Goal: Task Accomplishment & Management: Manage account settings

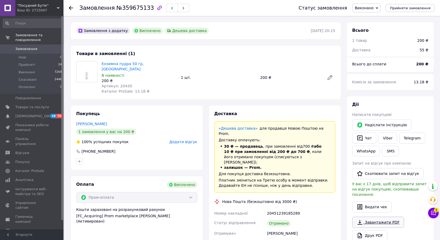
scroll to position [63, 0]
click at [389, 135] on link "Viber" at bounding box center [387, 137] width 19 height 11
click at [424, 158] on div "Дії Написати покупцеві   Надіслати інструкцію   Чат Viber Telegram WhatsApp SMS…" at bounding box center [390, 170] width 76 height 139
click at [389, 139] on link "Viber" at bounding box center [387, 137] width 19 height 11
drag, startPoint x: 408, startPoint y: 109, endPoint x: 409, endPoint y: 112, distance: 2.7
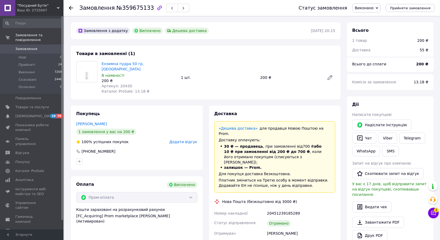
click at [408, 109] on div "Дії Написати покупцеві   Надіслати інструкцію   Чат Viber Telegram WhatsApp SMS…" at bounding box center [390, 170] width 76 height 139
click at [387, 137] on link "Viber" at bounding box center [387, 137] width 19 height 11
click at [405, 173] on button "Скопіювати запит на відгук" at bounding box center [387, 173] width 71 height 11
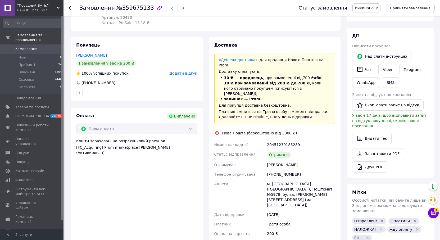
scroll to position [132, 0]
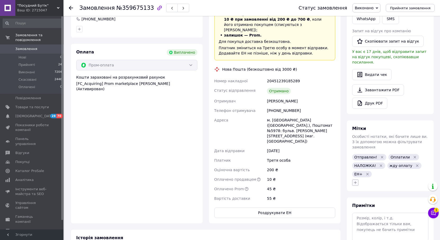
click at [352, 179] on button "button" at bounding box center [355, 182] width 6 height 6
click at [357, 221] on input "Получил наложку" at bounding box center [356, 222] width 3 height 3
checkbox input "true"
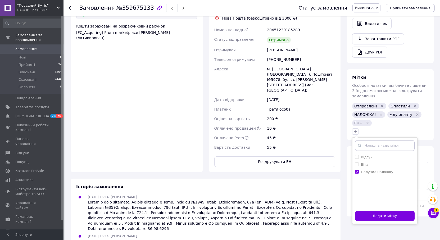
scroll to position [185, 0]
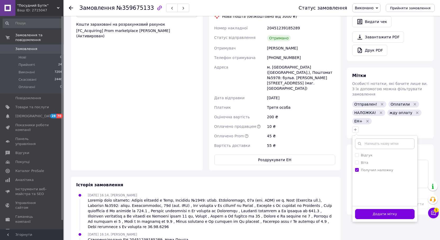
drag, startPoint x: 388, startPoint y: 201, endPoint x: 375, endPoint y: 164, distance: 39.9
click at [387, 209] on button "Додати мітку" at bounding box center [384, 214] width 59 height 10
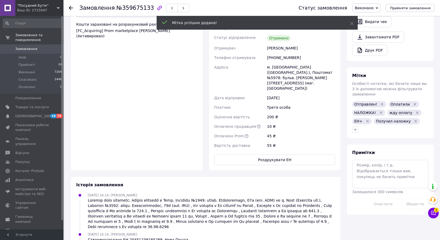
scroll to position [76, 0]
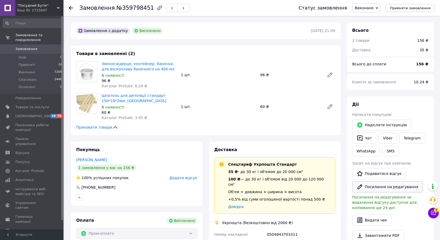
scroll to position [48, 0]
click at [386, 135] on link "Viber" at bounding box center [387, 137] width 19 height 11
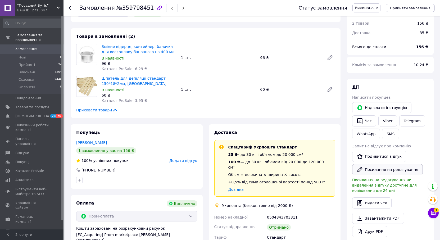
scroll to position [26, 0]
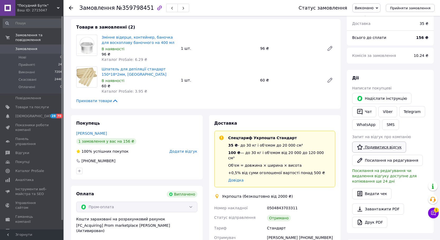
click at [388, 146] on link "Подивитися відгук" at bounding box center [379, 146] width 54 height 11
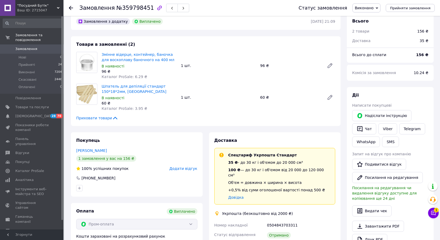
scroll to position [0, 0]
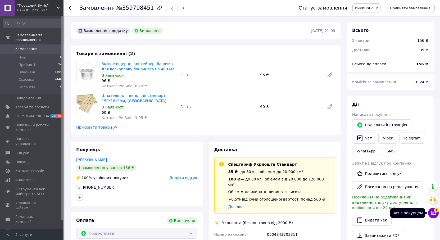
click at [435, 213] on icon at bounding box center [433, 213] width 4 height 4
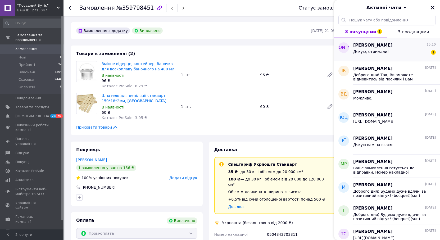
click at [378, 53] on span "Дякую, отримали!" at bounding box center [370, 51] width 35 height 4
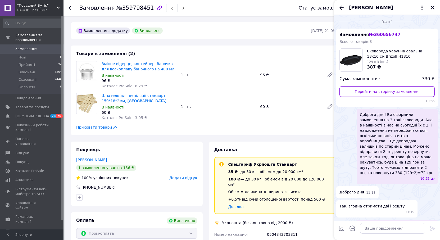
scroll to position [293, 0]
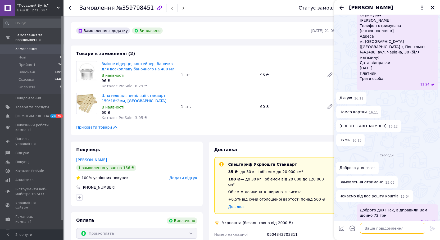
click at [378, 228] on textarea at bounding box center [392, 228] width 65 height 11
type textarea "Будь-ласка)"
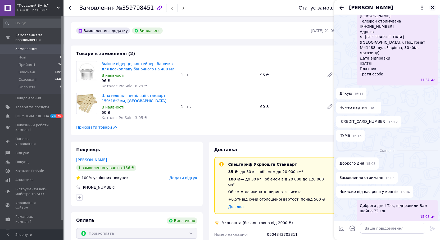
click at [431, 7] on icon "Закрити" at bounding box center [432, 7] width 5 height 5
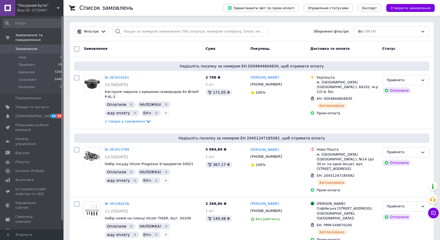
click at [29, 47] on span "Замовлення" at bounding box center [26, 49] width 22 height 5
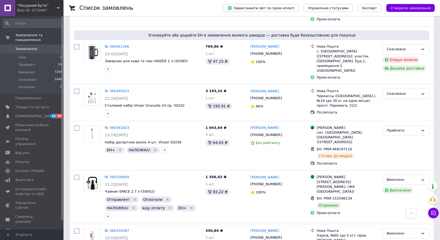
checkbox input "true"
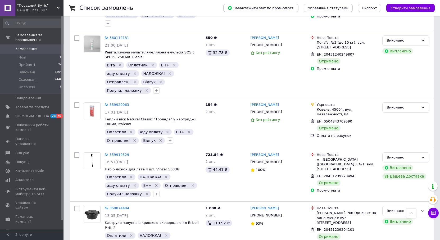
scroll to position [1592, 0]
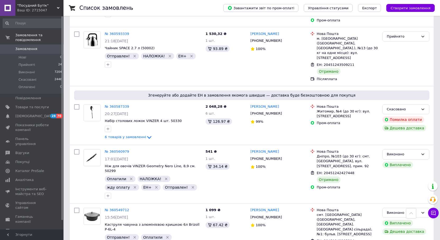
checkbox input "true"
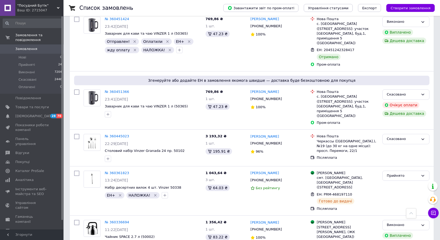
drag, startPoint x: 194, startPoint y: 174, endPoint x: 194, endPoint y: 180, distance: 6.3
checkbox input "true"
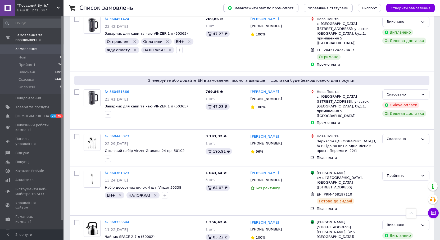
checkbox input "true"
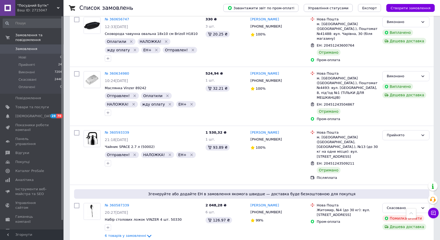
checkbox input "true"
drag, startPoint x: 161, startPoint y: 193, endPoint x: 192, endPoint y: 214, distance: 37.6
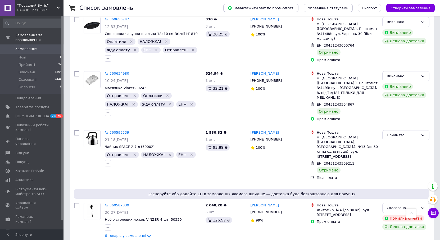
checkbox input "true"
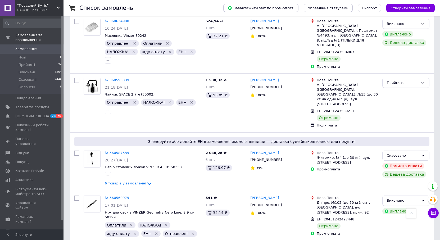
scroll to position [1573, 0]
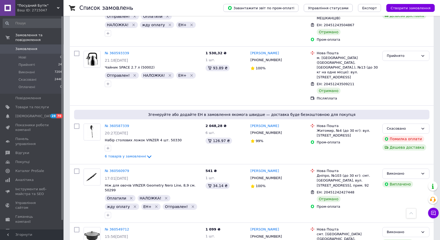
checkbox input "true"
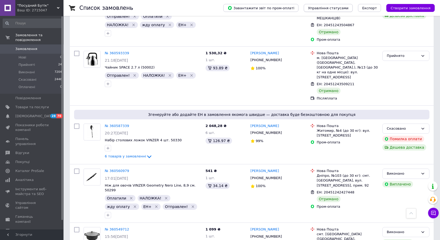
scroll to position [2022, 0]
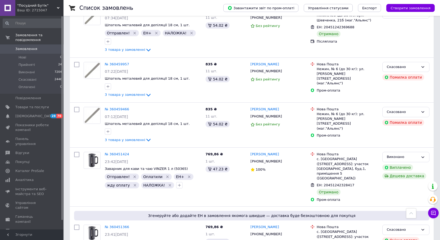
checkbox input "true"
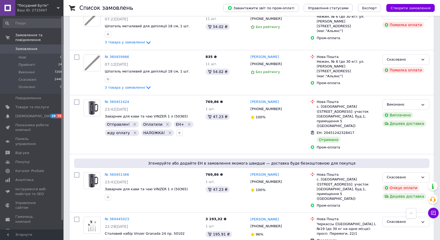
scroll to position [2075, 0]
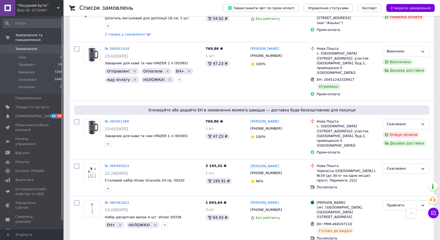
scroll to position [2127, 0]
checkbox input "true"
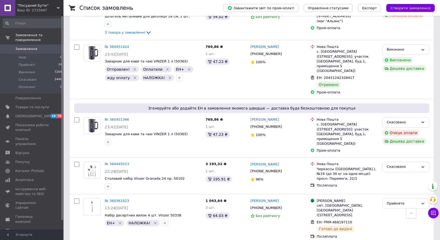
scroll to position [2154, 0]
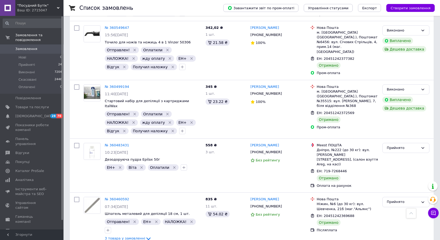
drag, startPoint x: 176, startPoint y: 174, endPoint x: 179, endPoint y: 183, distance: 9.7
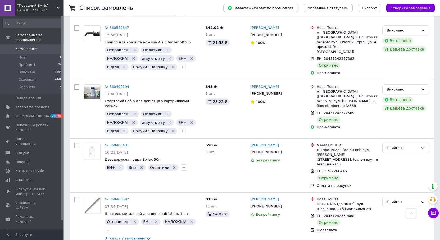
checkbox input "true"
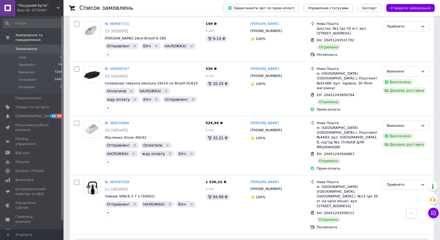
drag, startPoint x: 162, startPoint y: 174, endPoint x: 161, endPoint y: 186, distance: 12.5
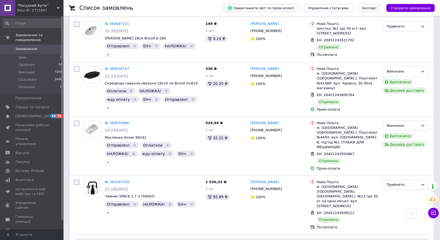
checkbox input "true"
drag, startPoint x: 163, startPoint y: 190, endPoint x: 176, endPoint y: 205, distance: 19.6
checkbox input "true"
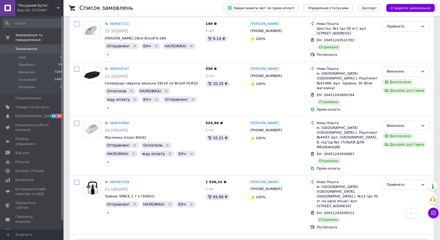
scroll to position [1099, 0]
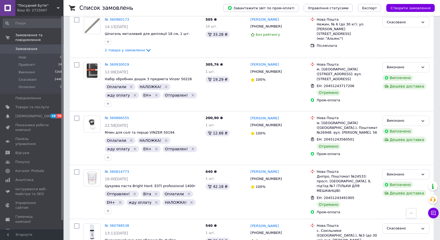
drag, startPoint x: 193, startPoint y: 176, endPoint x: 194, endPoint y: 182, distance: 5.3
checkbox input "true"
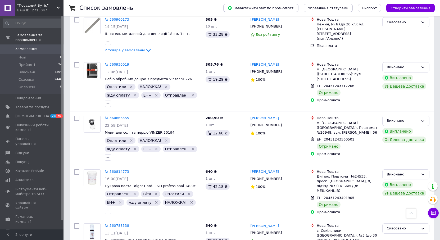
checkbox input "true"
drag, startPoint x: 233, startPoint y: 234, endPoint x: 287, endPoint y: 160, distance: 91.2
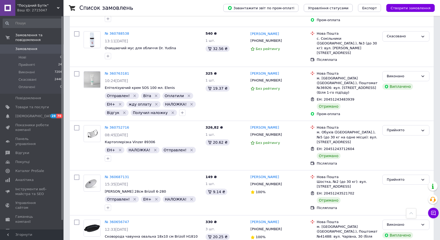
checkbox input "true"
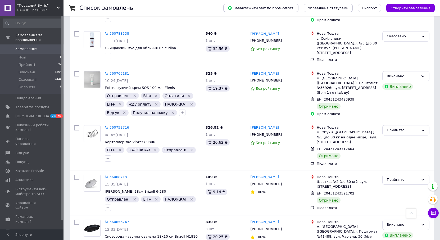
drag, startPoint x: 162, startPoint y: 127, endPoint x: 162, endPoint y: 139, distance: 12.2
checkbox input "true"
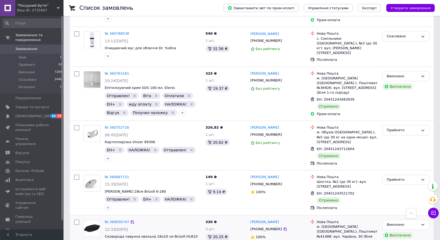
drag, startPoint x: 162, startPoint y: 141, endPoint x: 170, endPoint y: 155, distance: 16.2
checkbox input "true"
drag, startPoint x: 188, startPoint y: 181, endPoint x: 173, endPoint y: 180, distance: 14.9
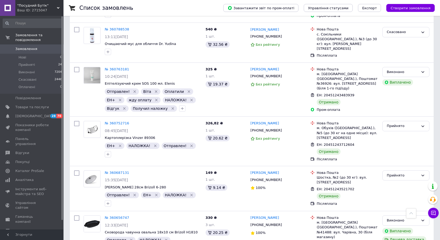
scroll to position [574, 0]
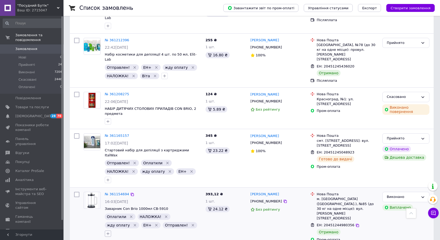
click at [110, 231] on icon "button" at bounding box center [108, 233] width 4 height 4
checkbox input "true"
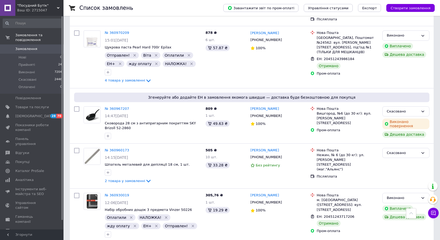
drag, startPoint x: 162, startPoint y: 175, endPoint x: 162, endPoint y: 192, distance: 17.2
checkbox input "true"
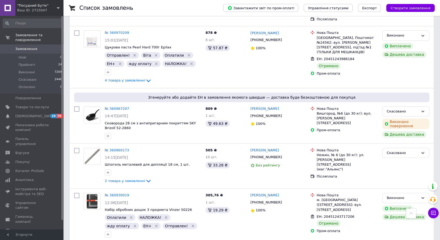
drag, startPoint x: 163, startPoint y: 191, endPoint x: 184, endPoint y: 213, distance: 29.9
checkbox input "true"
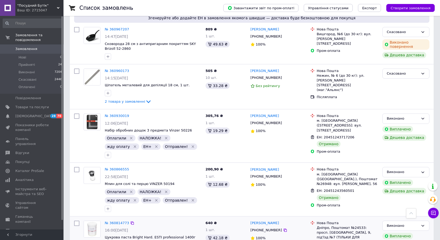
checkbox input "false"
checkbox input "true"
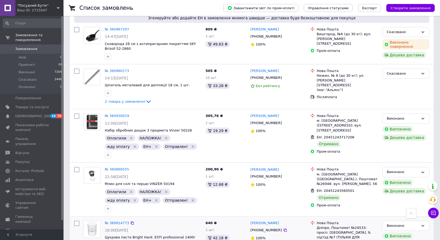
checkbox input "true"
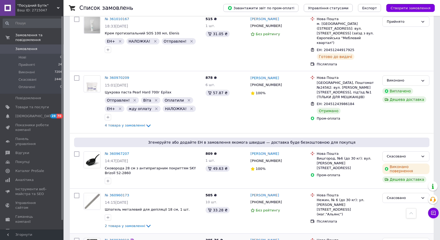
checkbox input "true"
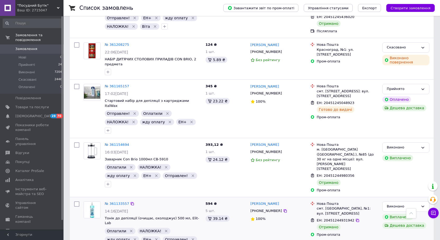
checkbox input "true"
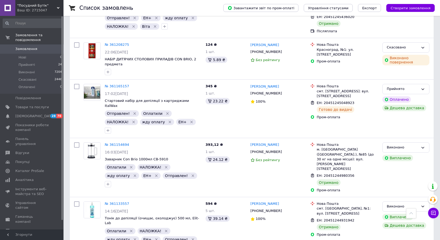
drag, startPoint x: 190, startPoint y: 234, endPoint x: 184, endPoint y: 197, distance: 37.8
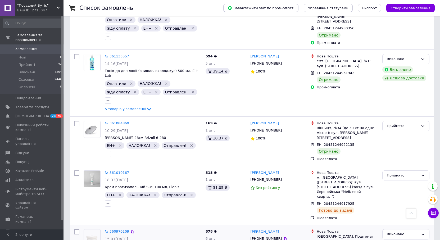
drag, startPoint x: 195, startPoint y: 175, endPoint x: 195, endPoint y: 181, distance: 5.6
checkbox input "true"
drag, startPoint x: 195, startPoint y: 183, endPoint x: 202, endPoint y: 196, distance: 15.1
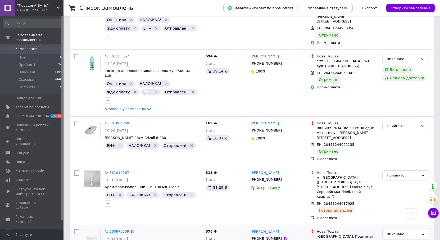
checkbox input "true"
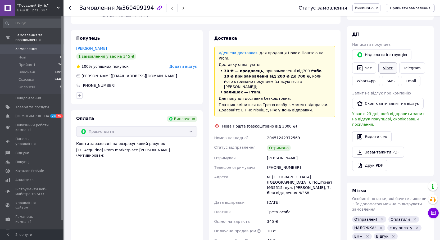
scroll to position [26, 0]
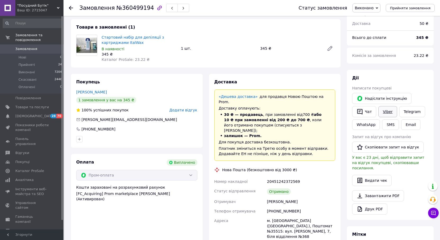
click at [389, 110] on link "Viber" at bounding box center [387, 111] width 19 height 11
click at [402, 147] on button "Скопіювати запит на відгук" at bounding box center [387, 146] width 71 height 11
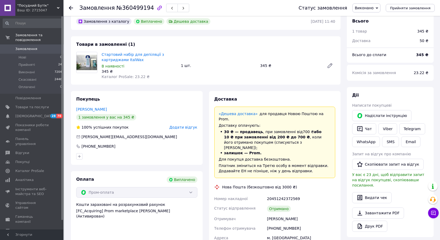
scroll to position [0, 0]
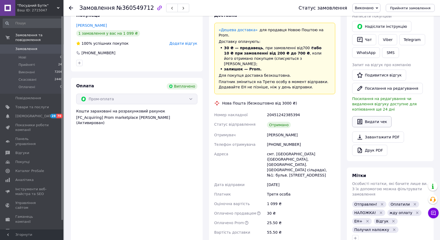
scroll to position [26, 0]
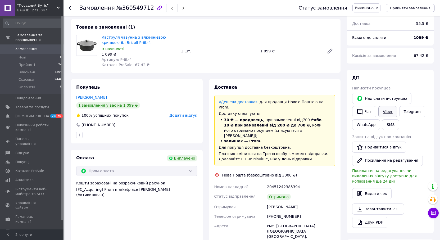
click at [391, 112] on link "Viber" at bounding box center [387, 111] width 19 height 11
click at [372, 148] on link "Подивитися відгук" at bounding box center [379, 146] width 54 height 11
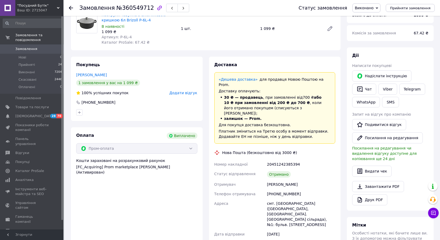
scroll to position [0, 0]
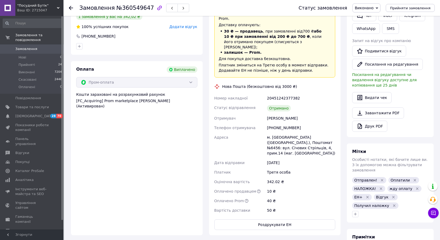
scroll to position [53, 0]
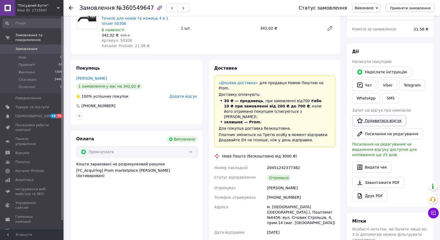
click at [383, 119] on link "Подивитися відгук" at bounding box center [379, 120] width 54 height 11
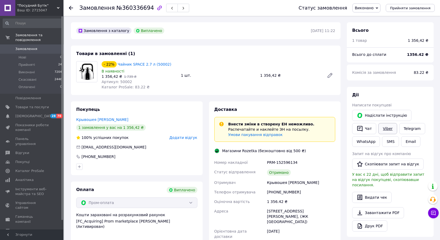
drag, startPoint x: 386, startPoint y: 129, endPoint x: 380, endPoint y: 132, distance: 6.9
click at [386, 129] on link "Viber" at bounding box center [387, 128] width 19 height 11
click at [417, 161] on div "Запит на відгук про компанію   Скопіювати запит на відгук У вас є 22 дні, щоб в…" at bounding box center [390, 169] width 76 height 36
click at [404, 165] on button "Скопіювати запит на відгук" at bounding box center [387, 163] width 71 height 11
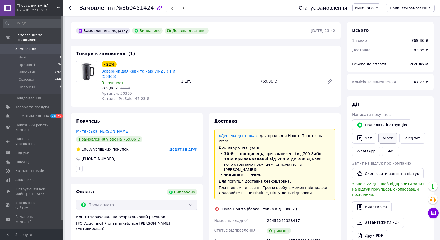
click at [386, 138] on link "Viber" at bounding box center [387, 137] width 19 height 11
click at [412, 173] on button "Скопіювати запит на відгук" at bounding box center [387, 173] width 71 height 11
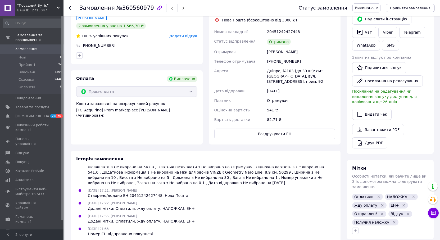
scroll to position [79, 0]
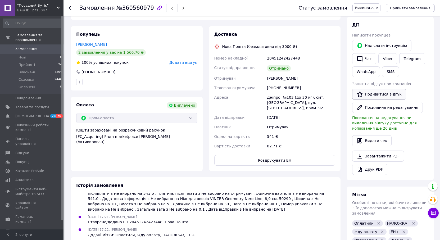
click at [380, 94] on link "Подивитися відгук" at bounding box center [379, 94] width 54 height 11
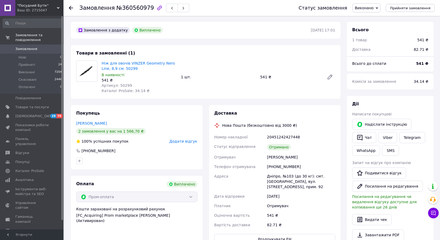
scroll to position [0, 0]
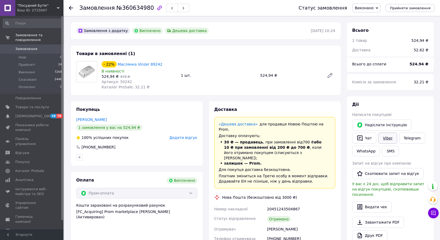
click at [390, 135] on link "Viber" at bounding box center [387, 137] width 19 height 11
click at [408, 173] on button "Скопіювати запит на відгук" at bounding box center [387, 173] width 71 height 11
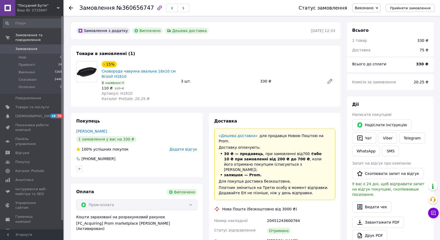
scroll to position [45, 0]
click at [113, 77] on link "Сковорода чавунна овальна 18х10 см Brizoll Н1810" at bounding box center [138, 74] width 74 height 10
click at [392, 137] on link "Viber" at bounding box center [387, 137] width 19 height 11
drag, startPoint x: 364, startPoint y: 137, endPoint x: 366, endPoint y: 142, distance: 5.5
click at [364, 137] on button "Чат" at bounding box center [364, 137] width 24 height 11
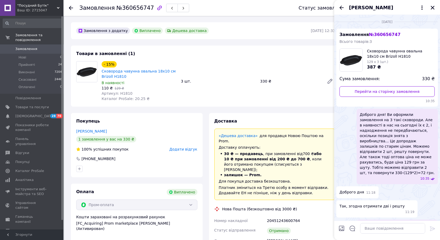
scroll to position [298, 0]
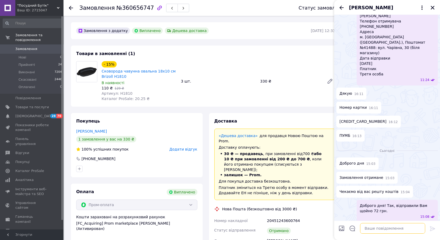
drag, startPoint x: 378, startPoint y: 229, endPoint x: 417, endPoint y: 208, distance: 44.4
click at [380, 229] on textarea at bounding box center [392, 228] width 65 height 11
paste textarea "PrivatBank, [[DATE] 20:12] +2131.00UAH P2P Credit Fust Fund - 5169 **** **** 64…"
type textarea "PrivatBank, [[DATE] 20:12] +2131.00UAH P2P Credit Fust Fund - 5169 **** **** 64…"
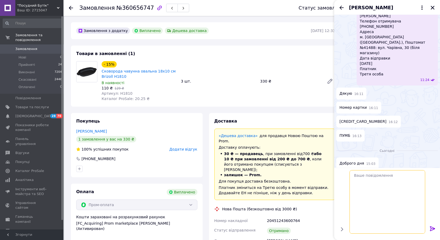
scroll to position [0, 0]
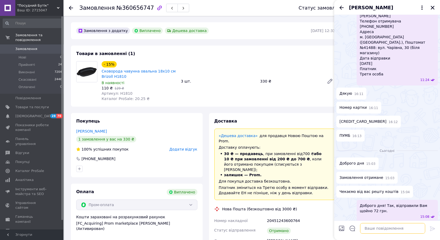
paste textarea "Будемо дуже вдячні за позитивний відгук! (bouquet)(sun) Відгуки покупців допома…"
type textarea "Будемо дуже вдячні за позитивний відгук! (bouquet)(sun) Відгуки покупців допома…"
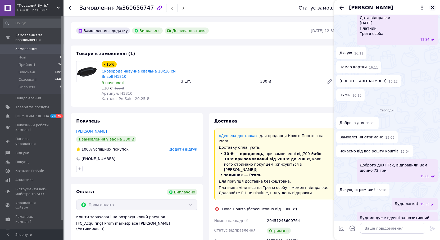
click at [433, 8] on icon "Закрити" at bounding box center [432, 8] width 4 height 4
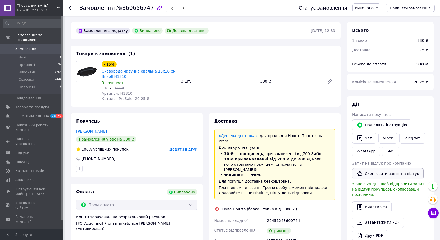
click at [383, 175] on button "Скопіювати запит на відгук" at bounding box center [387, 173] width 71 height 11
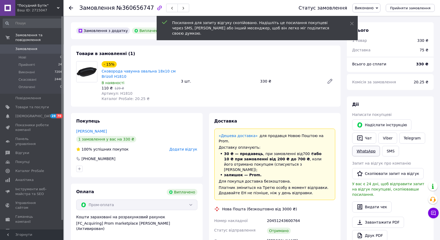
drag, startPoint x: 368, startPoint y: 137, endPoint x: 374, endPoint y: 150, distance: 14.0
click at [368, 137] on button "Чат" at bounding box center [364, 137] width 24 height 11
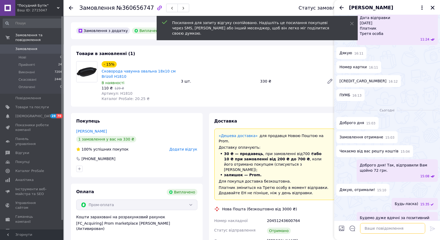
click at [382, 225] on textarea at bounding box center [392, 228] width 65 height 11
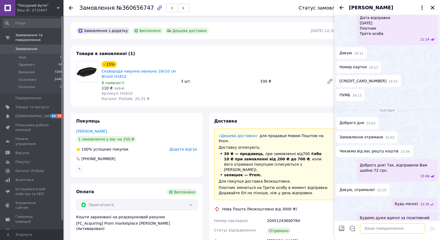
paste textarea "https://prom.ua/s/HlFlU1wHQSH"
type textarea "https://prom.ua/s/HlFlU1wHQSH"
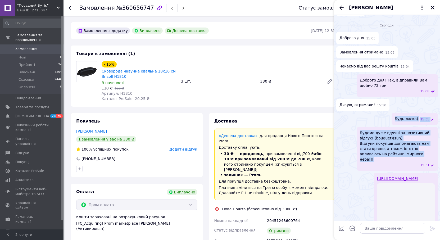
drag, startPoint x: 404, startPoint y: 121, endPoint x: 345, endPoint y: 91, distance: 66.2
click at [345, 91] on ul "Доброго дня 15:03 Замовлення отримане 15:03 Чекаємо від вас решту коштів 15:04 …" at bounding box center [386, 143] width 101 height 223
drag, startPoint x: 389, startPoint y: 119, endPoint x: 394, endPoint y: 119, distance: 4.5
click at [390, 130] on span "Будемо дуже вдячні за позитивний відгук! (bouquet)(sun) Відгуки покупців допома…" at bounding box center [396, 146] width 75 height 32
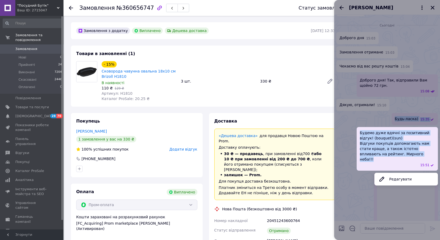
scroll to position [396, 0]
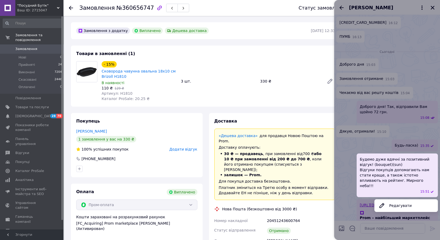
drag, startPoint x: 406, startPoint y: 121, endPoint x: 401, endPoint y: 122, distance: 5.3
click at [406, 121] on div at bounding box center [387, 120] width 106 height 240
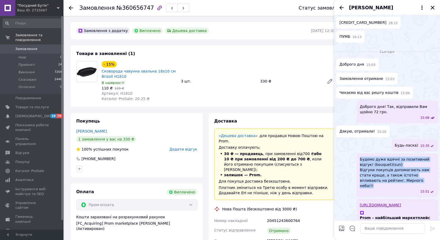
drag, startPoint x: 407, startPoint y: 148, endPoint x: 356, endPoint y: 126, distance: 55.4
click at [356, 153] on div "Будемо дуже вдячні за позитивний відгук! (bouquet)(sun) Відгуки покупців допома…" at bounding box center [386, 175] width 101 height 44
copy span "Будемо дуже вдячні за позитивний відгук! (bouquet)(sun) Відгуки покупців допома…"
click at [431, 8] on icon "Закрити" at bounding box center [432, 8] width 4 height 4
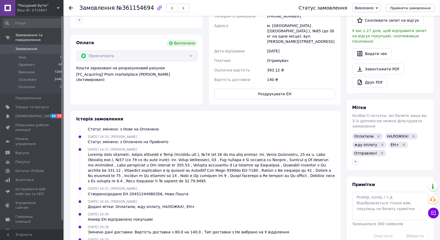
scroll to position [159, 0]
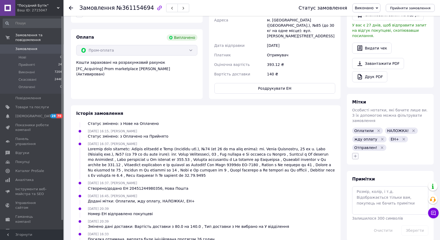
click at [356, 154] on icon "button" at bounding box center [355, 156] width 4 height 4
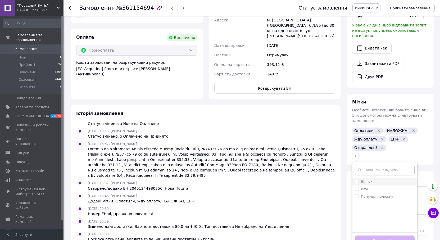
drag, startPoint x: 358, startPoint y: 169, endPoint x: 357, endPoint y: 174, distance: 4.9
click at [358, 179] on span at bounding box center [357, 181] width 4 height 4
click at [358, 179] on input "Відгук" at bounding box center [356, 180] width 3 height 3
checkbox input "false"
click at [358, 194] on input "Получил наложку" at bounding box center [356, 195] width 3 height 3
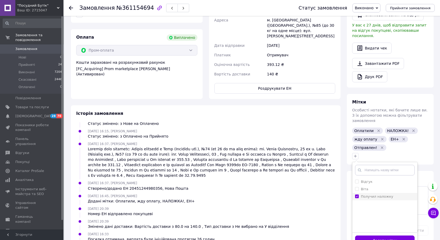
checkbox input "true"
click at [355, 179] on label "Відгук" at bounding box center [363, 181] width 17 height 5
click at [355, 179] on input "Відгук" at bounding box center [356, 180] width 3 height 3
click at [357, 179] on label "Відгук" at bounding box center [363, 181] width 17 height 5
click at [357, 179] on input "Відгук" at bounding box center [356, 180] width 3 height 3
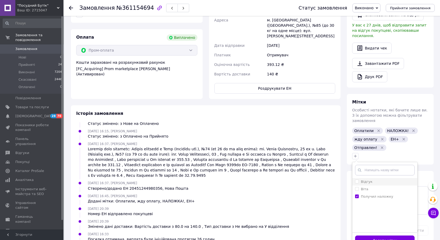
click at [357, 179] on input "Відгук" at bounding box center [356, 180] width 3 height 3
checkbox input "true"
click at [381, 235] on button "Додати мітку" at bounding box center [384, 240] width 59 height 10
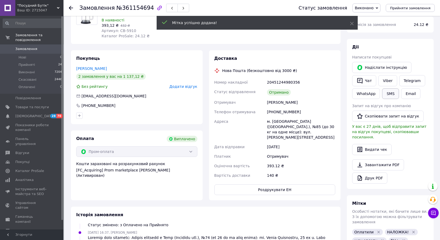
scroll to position [26, 0]
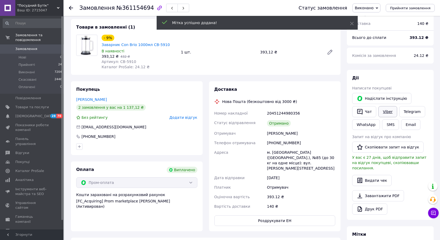
click at [389, 111] on link "Viber" at bounding box center [387, 111] width 19 height 11
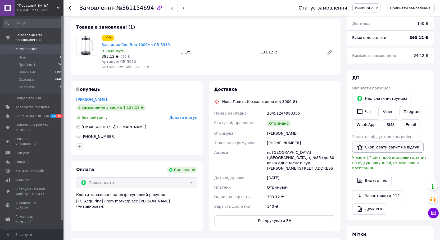
drag, startPoint x: 407, startPoint y: 146, endPoint x: 362, endPoint y: 160, distance: 47.8
click at [407, 147] on button "Скопіювати запит на відгук" at bounding box center [387, 146] width 71 height 11
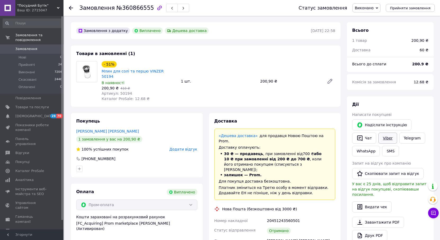
click at [388, 138] on link "Viber" at bounding box center [387, 137] width 19 height 11
click at [407, 173] on button "Скопіювати запит на відгук" at bounding box center [387, 173] width 71 height 11
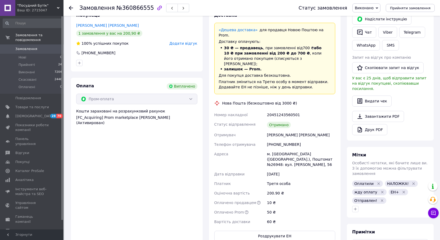
scroll to position [185, 0]
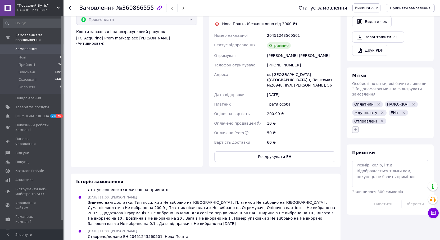
click at [356, 127] on icon "button" at bounding box center [355, 129] width 4 height 4
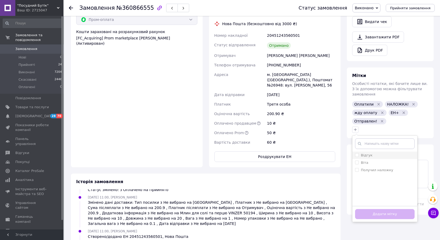
click at [356, 153] on input "Відгук" at bounding box center [356, 154] width 3 height 3
checkbox input "true"
click at [357, 168] on input "Получил наложку" at bounding box center [356, 169] width 3 height 3
checkbox input "true"
click at [388, 209] on button "Додати мітку" at bounding box center [384, 214] width 59 height 10
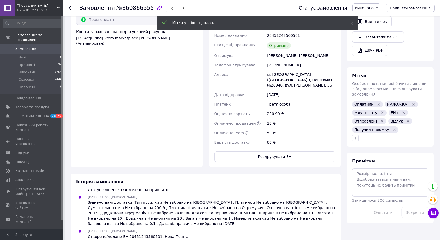
scroll to position [58, 0]
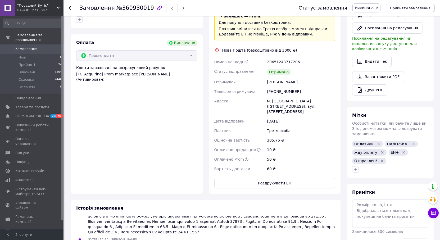
scroll to position [185, 0]
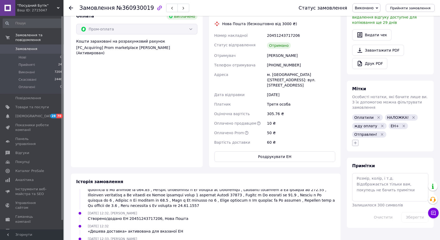
click at [356, 141] on icon "button" at bounding box center [355, 143] width 4 height 4
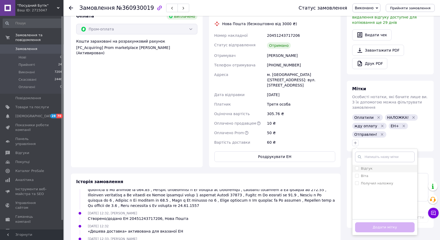
click at [355, 166] on input "Відгук" at bounding box center [356, 167] width 3 height 3
checkbox input "true"
click at [354, 179] on li "Получил наложку" at bounding box center [384, 182] width 65 height 7
checkbox input "true"
click at [384, 222] on button "Додати мітку" at bounding box center [384, 227] width 59 height 10
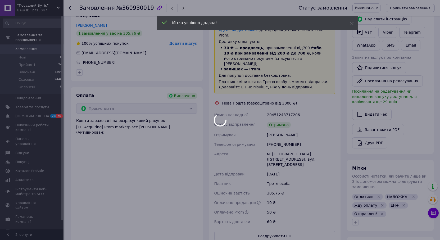
scroll to position [81, 0]
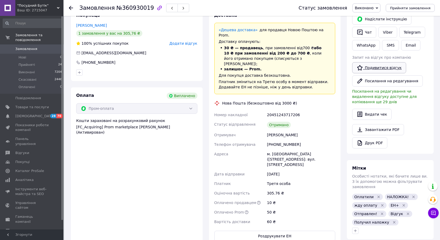
click at [383, 67] on link "Подивитися відгук" at bounding box center [379, 67] width 54 height 11
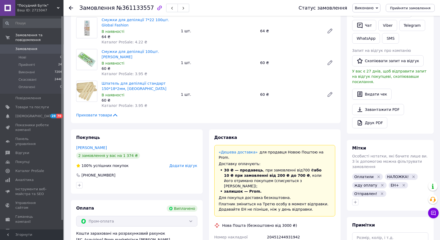
scroll to position [185, 0]
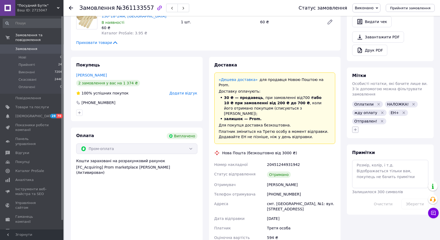
click at [354, 127] on icon "button" at bounding box center [355, 129] width 4 height 4
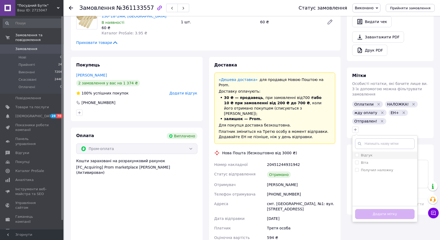
click at [355, 153] on input "Відгук" at bounding box center [356, 154] width 3 height 3
checkbox input "true"
click at [355, 168] on input "Получил наложку" at bounding box center [356, 169] width 3 height 3
checkbox input "true"
click at [384, 209] on button "Додати мітку" at bounding box center [384, 214] width 59 height 10
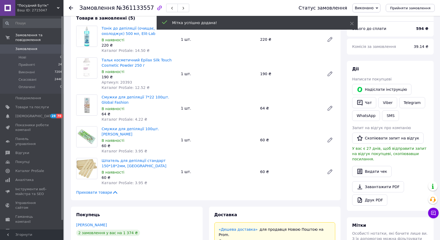
scroll to position [26, 0]
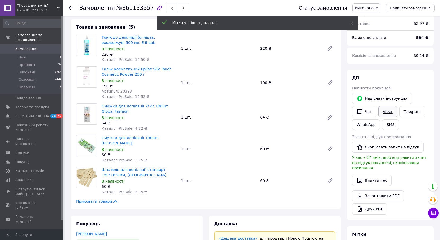
click at [386, 111] on link "Viber" at bounding box center [387, 111] width 19 height 11
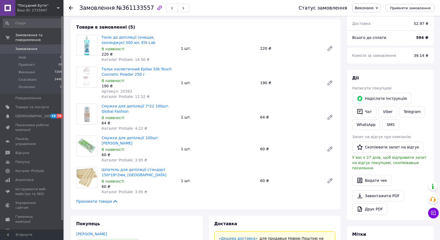
drag, startPoint x: 414, startPoint y: 149, endPoint x: 385, endPoint y: 158, distance: 30.0
click at [414, 149] on button "Скопіювати запит на відгук" at bounding box center [387, 146] width 71 height 11
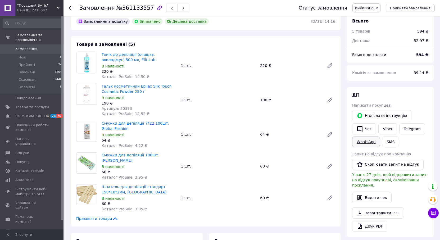
scroll to position [0, 0]
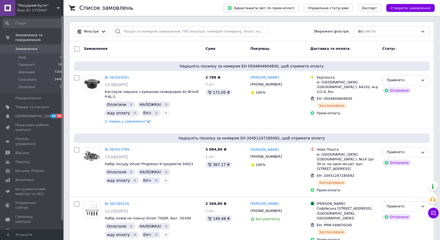
scroll to position [783, 0]
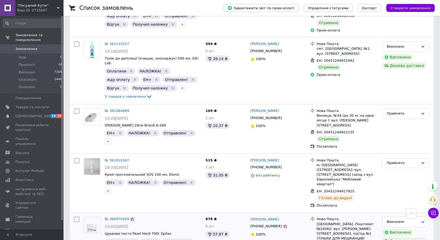
checkbox input "true"
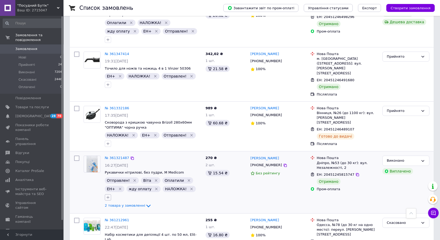
click at [111, 194] on button "button" at bounding box center [108, 197] width 6 height 6
click at [111, 221] on input "Відгук" at bounding box center [109, 222] width 3 height 3
checkbox input "true"
click at [170, 227] on li "Получил наложку" at bounding box center [137, 230] width 65 height 7
checkbox input "true"
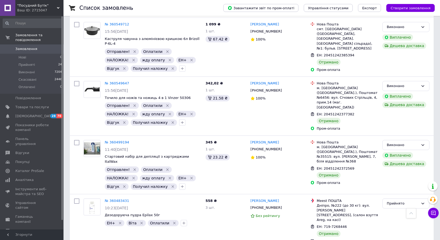
scroll to position [1416, 0]
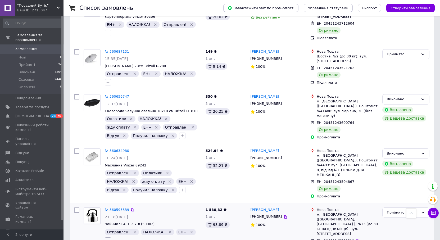
click at [110, 238] on icon "button" at bounding box center [108, 240] width 4 height 4
checkbox input "true"
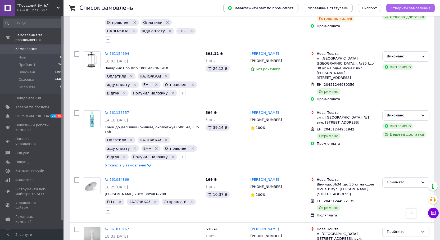
scroll to position [467, 0]
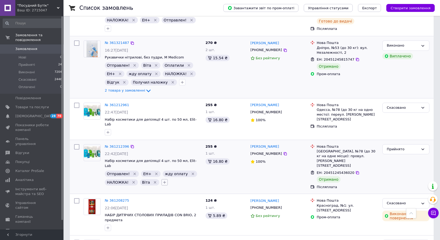
click at [163, 178] on div at bounding box center [164, 182] width 8 height 8
click at [163, 181] on icon "button" at bounding box center [164, 182] width 3 height 3
click at [164, 206] on input "Відгук" at bounding box center [165, 207] width 3 height 3
checkbox input "true"
click at [164, 220] on input "Получил наложку" at bounding box center [165, 221] width 3 height 3
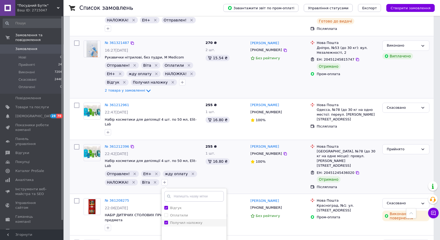
checkbox input "true"
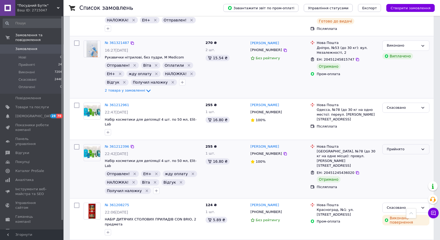
click at [404, 146] on div "Прийнято" at bounding box center [402, 149] width 32 height 6
click at [401, 155] on li "Виконано" at bounding box center [405, 160] width 47 height 10
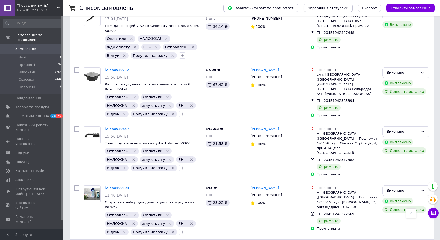
scroll to position [2986, 0]
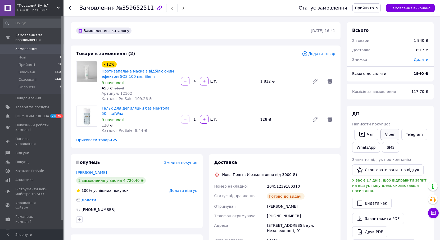
click at [388, 133] on link "Viber" at bounding box center [389, 134] width 19 height 11
click at [30, 105] on span "Товари та послуги" at bounding box center [32, 107] width 34 height 5
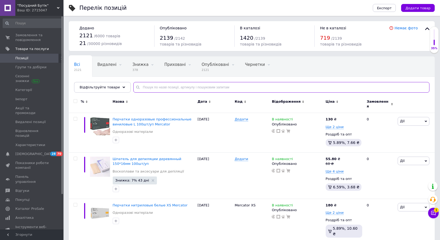
click at [200, 87] on input "text" at bounding box center [281, 87] width 296 height 11
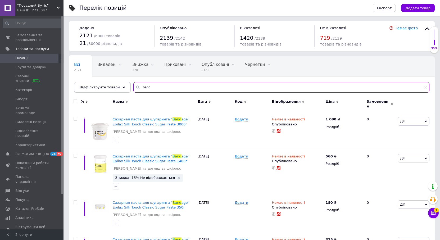
click at [114, 84] on div "Відфільтруйте товари band" at bounding box center [251, 87] width 355 height 11
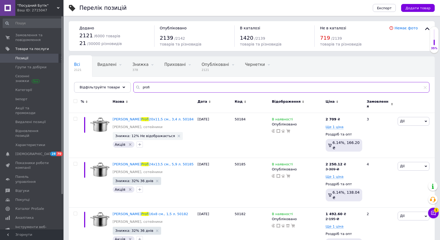
drag, startPoint x: 136, startPoint y: 89, endPoint x: 131, endPoint y: 88, distance: 4.8
click at [122, 88] on div "Відфільтруйте товари profi" at bounding box center [251, 87] width 355 height 11
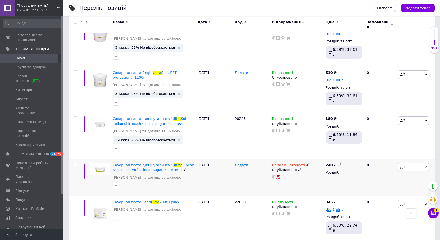
scroll to position [185, 0]
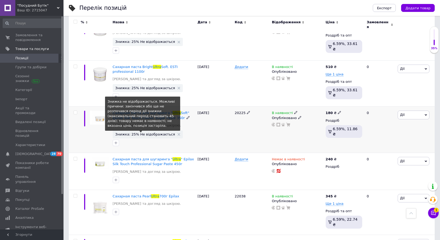
click at [144, 132] on span "Знижка: 25% Не відображається" at bounding box center [145, 133] width 60 height 3
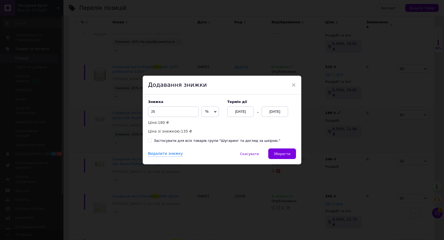
click at [282, 110] on div "12.09.2025" at bounding box center [275, 111] width 26 height 11
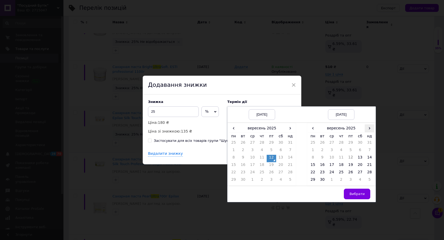
click at [368, 129] on span "›" at bounding box center [370, 128] width 10 height 8
click at [310, 131] on span "‹" at bounding box center [313, 128] width 10 height 8
click at [311, 174] on td "27" at bounding box center [313, 172] width 10 height 7
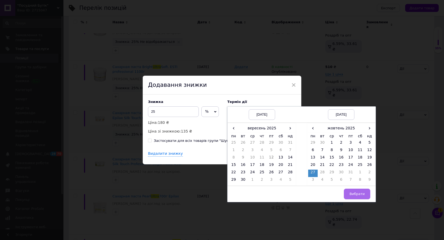
click at [361, 194] on span "Вибрати" at bounding box center [356, 194] width 15 height 4
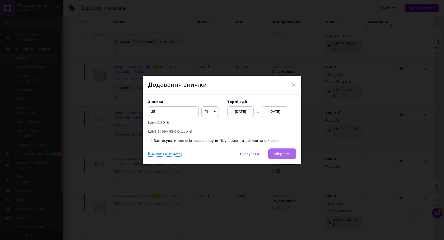
click at [282, 155] on span "Зберегти" at bounding box center [282, 154] width 17 height 4
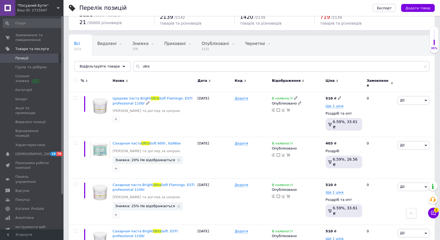
scroll to position [0, 0]
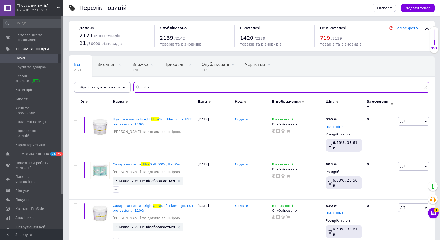
click at [119, 86] on div "Відфільтруйте товари ultra" at bounding box center [251, 87] width 355 height 11
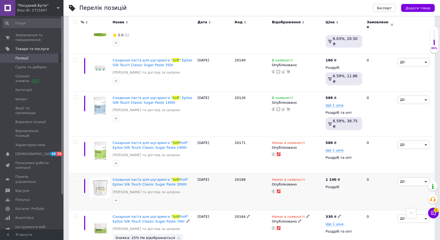
scroll to position [2533, 0]
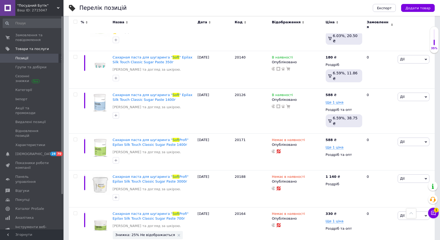
type input "soft"
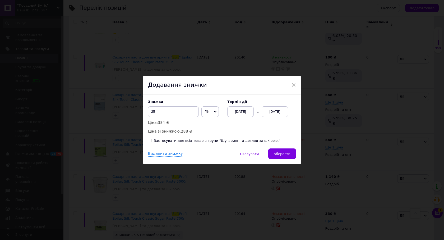
click at [271, 113] on div "12.09.2025" at bounding box center [275, 111] width 26 height 11
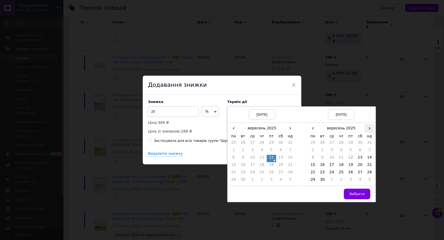
click at [368, 128] on span "›" at bounding box center [370, 128] width 10 height 8
click at [316, 176] on td "27" at bounding box center [313, 172] width 10 height 7
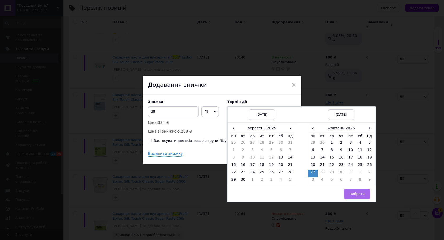
click at [356, 192] on span "Вибрати" at bounding box center [356, 194] width 15 height 4
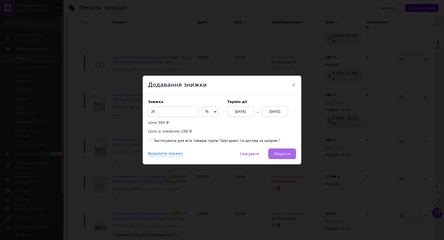
click at [282, 151] on button "Зберегти" at bounding box center [282, 153] width 28 height 11
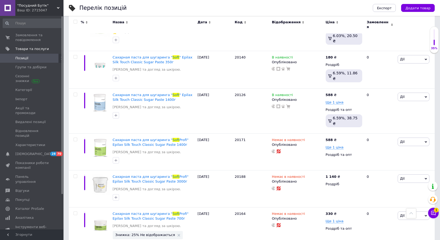
drag, startPoint x: 347, startPoint y: 133, endPoint x: 364, endPoint y: 134, distance: 17.0
type input "345"
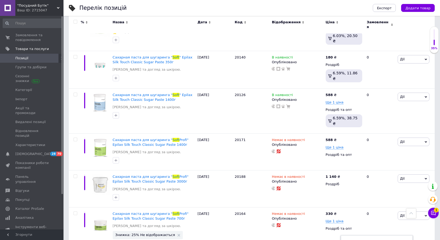
drag, startPoint x: 301, startPoint y: 167, endPoint x: 146, endPoint y: 143, distance: 155.9
click at [229, 207] on div "03.09.2025" at bounding box center [214, 230] width 37 height 46
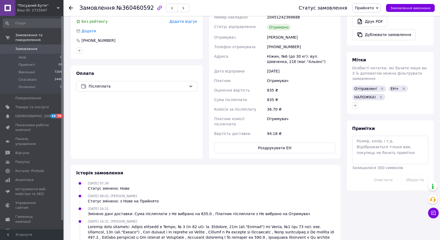
scroll to position [211, 0]
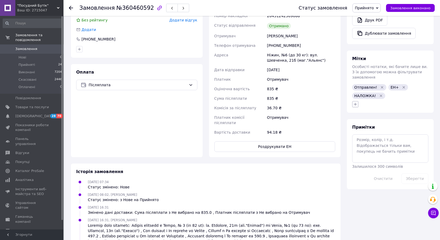
click at [355, 103] on icon "button" at bounding box center [355, 104] width 3 height 3
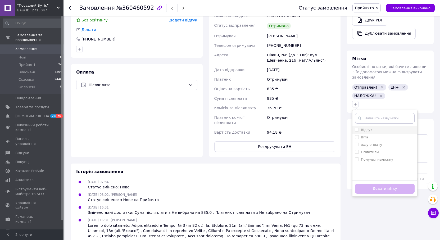
click at [355, 128] on input "Відгук" at bounding box center [356, 129] width 3 height 3
checkbox input "true"
drag, startPoint x: 356, startPoint y: 147, endPoint x: 369, endPoint y: 163, distance: 20.4
click at [358, 156] on li "Получил наложку" at bounding box center [384, 159] width 65 height 7
checkbox input "true"
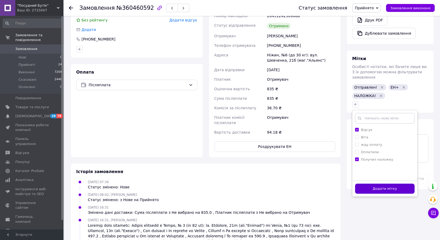
click at [382, 183] on button "Додати мітку" at bounding box center [384, 188] width 59 height 10
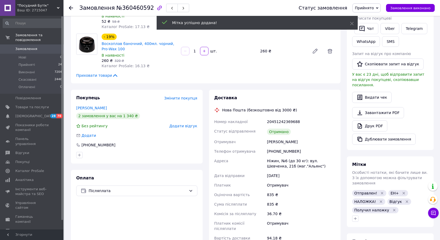
scroll to position [53, 0]
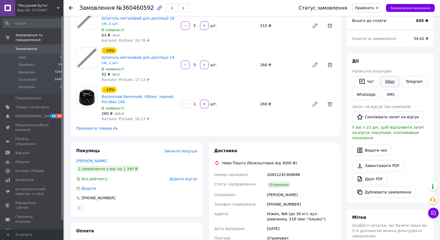
click at [391, 80] on link "Viber" at bounding box center [389, 81] width 19 height 11
click at [368, 82] on button "Чат" at bounding box center [366, 81] width 24 height 11
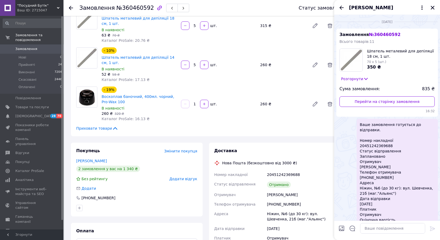
scroll to position [44, 0]
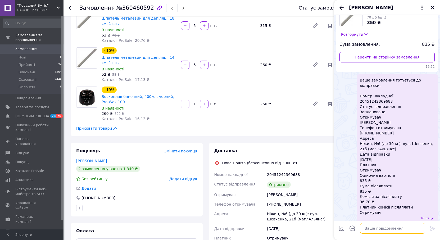
click at [386, 227] on textarea at bounding box center [392, 228] width 65 height 11
paste textarea "к.40,0. Алексеєнко"
drag, startPoint x: 391, startPoint y: 229, endPoint x: 329, endPoint y: 227, distance: 62.1
click at [327, 228] on body ""Посудний Бутік" Ваш ID: 2715047 Сайт "Посудний Бутік" Кабінет покупця Перевіри…" at bounding box center [220, 217] width 440 height 541
paste textarea "удемо дуже вдячні за позитивний відгук! (bouquet)(sun) Відгуки покупців допомаг…"
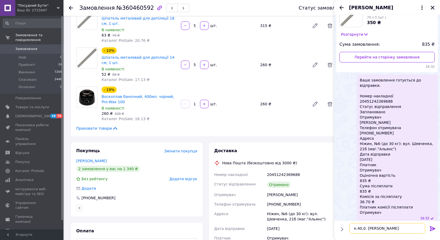
type textarea "Будемо дуже вдячні за позитивний відгук! (bouquet)(sun) Відгуки покупців допома…"
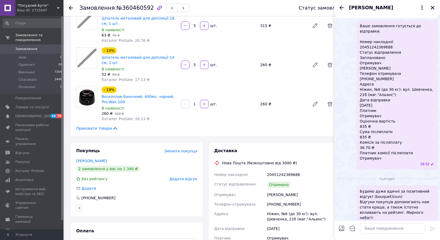
click at [432, 6] on icon "Закрити" at bounding box center [432, 7] width 5 height 5
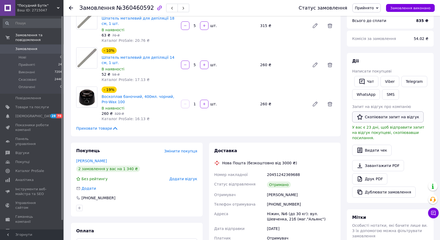
click at [403, 117] on button "Скопіювати запит на відгук" at bounding box center [387, 116] width 71 height 11
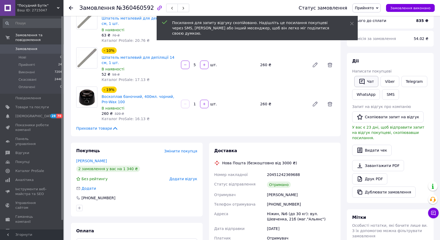
click at [365, 81] on button "Чат" at bounding box center [366, 81] width 24 height 11
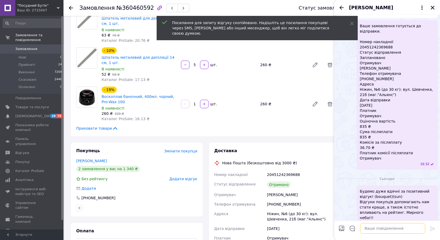
click at [381, 227] on textarea at bounding box center [392, 228] width 65 height 11
paste textarea "https://prom.ua/s/ljkIxQ9a1bo"
type textarea "https://prom.ua/s/ljkIxQ9a1bo"
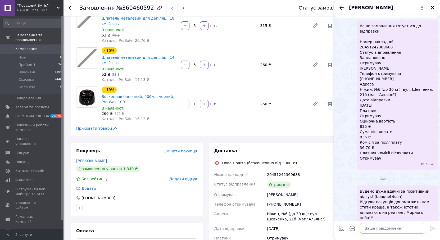
scroll to position [183, 0]
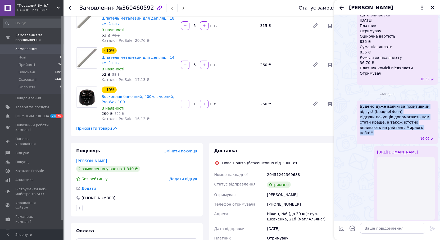
drag, startPoint x: 406, startPoint y: 123, endPoint x: 357, endPoint y: 102, distance: 52.7
click at [357, 102] on div "Будемо дуже вдячні за позитивний відгук! (bouquet)(sun) Відгуки покупців допома…" at bounding box center [396, 122] width 81 height 44
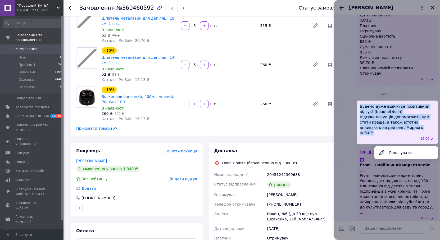
copy span "Будемо дуже вдячні за позитивний відгук! (bouquet)(sun) Відгуки покупців допома…"
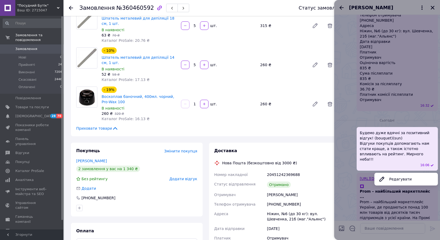
click at [414, 63] on div at bounding box center [387, 120] width 106 height 240
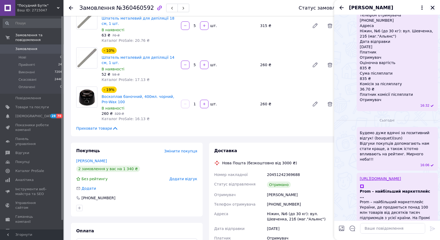
click at [434, 8] on icon "Закрити" at bounding box center [432, 7] width 5 height 5
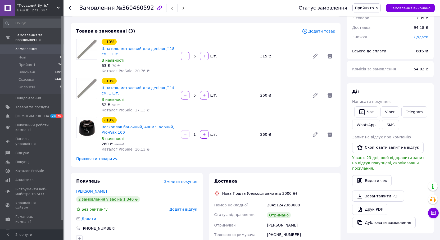
scroll to position [0, 0]
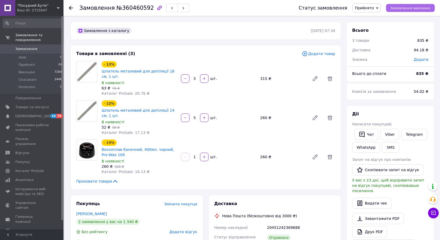
click at [423, 9] on span "Замовлення виконано" at bounding box center [410, 8] width 40 height 4
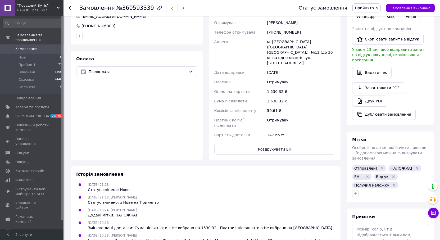
scroll to position [132, 0]
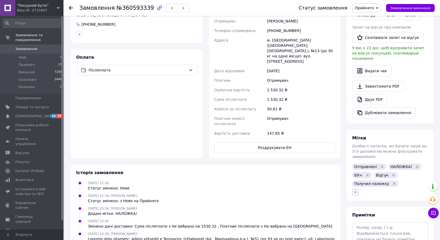
click at [354, 190] on icon "button" at bounding box center [355, 192] width 4 height 4
click at [389, 188] on div "[PERSON_NAME] жду оплату Оплатили Створити мітку Додати мітку" at bounding box center [390, 192] width 78 height 8
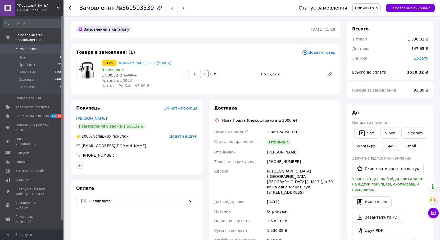
scroll to position [0, 0]
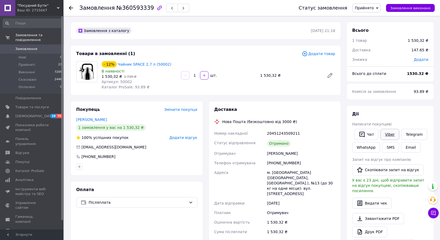
click at [391, 133] on link "Viber" at bounding box center [389, 134] width 19 height 11
click at [403, 169] on button "Скопіювати запит на відгук" at bounding box center [387, 169] width 71 height 11
click at [416, 7] on span "Замовлення виконано" at bounding box center [410, 8] width 40 height 4
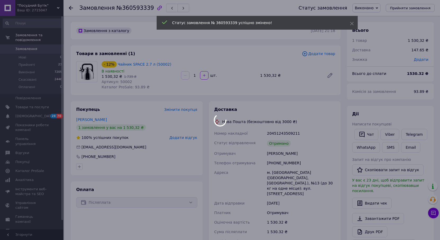
scroll to position [5, 0]
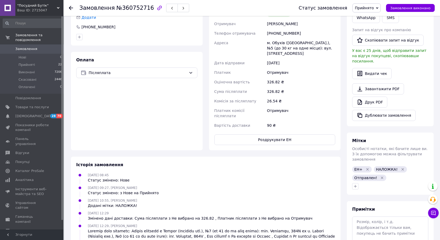
scroll to position [132, 0]
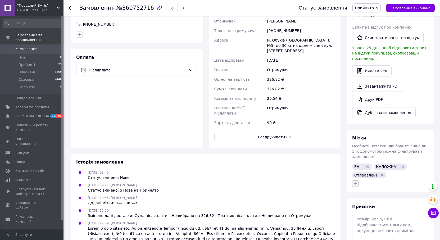
click at [354, 180] on button "button" at bounding box center [355, 183] width 6 height 6
click at [357, 207] on input "Відгук" at bounding box center [356, 208] width 3 height 3
checkbox input "true"
drag, startPoint x: 355, startPoint y: 227, endPoint x: 358, endPoint y: 225, distance: 3.1
click at [356, 237] on input "Получил наложку" at bounding box center [356, 238] width 3 height 3
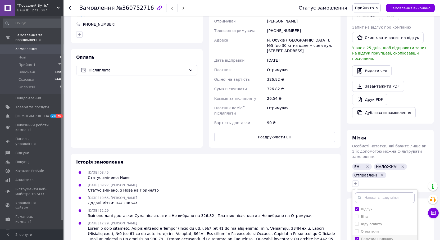
checkbox input "true"
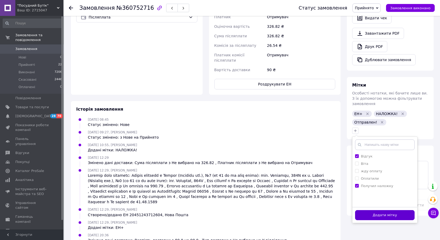
click at [387, 210] on button "Додати мітку" at bounding box center [384, 215] width 59 height 10
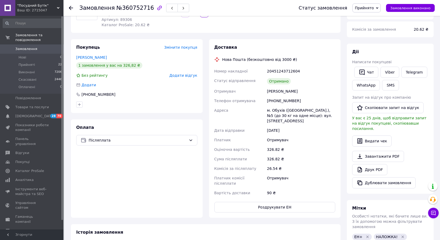
scroll to position [53, 0]
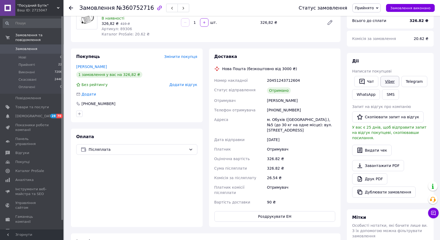
click at [391, 83] on link "Viber" at bounding box center [389, 81] width 19 height 11
click at [409, 115] on button "Скопіювати запит на відгук" at bounding box center [387, 116] width 71 height 11
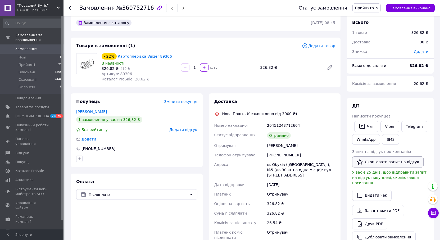
scroll to position [0, 0]
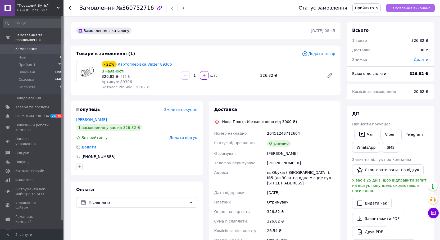
click at [423, 7] on span "Замовлення виконано" at bounding box center [410, 8] width 40 height 4
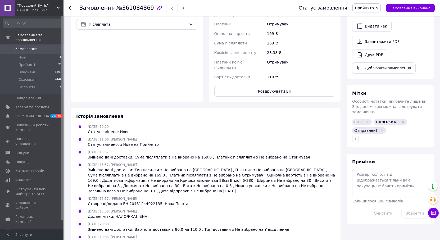
scroll to position [177, 0]
click at [357, 136] on icon "button" at bounding box center [355, 138] width 4 height 4
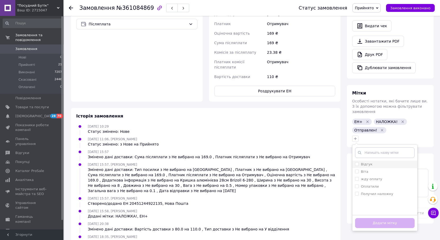
click at [356, 162] on input "Відгук" at bounding box center [356, 163] width 3 height 3
checkbox input "true"
click at [356, 192] on input "Получил наложку" at bounding box center [356, 193] width 3 height 3
checkbox input "true"
click at [380, 218] on button "Додати мітку" at bounding box center [384, 223] width 59 height 10
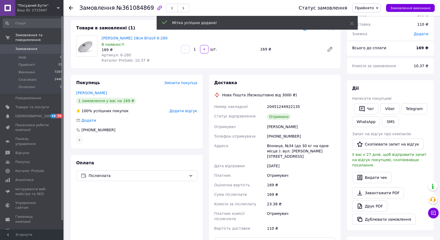
scroll to position [0, 0]
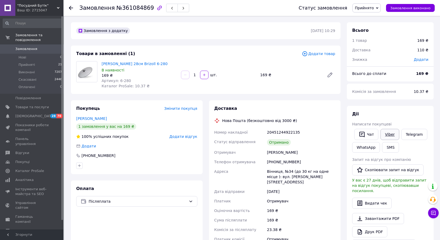
click at [387, 135] on link "Viber" at bounding box center [389, 134] width 19 height 11
click at [408, 171] on button "Скопіювати запит на відгук" at bounding box center [387, 169] width 71 height 11
click at [408, 8] on span "Замовлення виконано" at bounding box center [410, 8] width 40 height 4
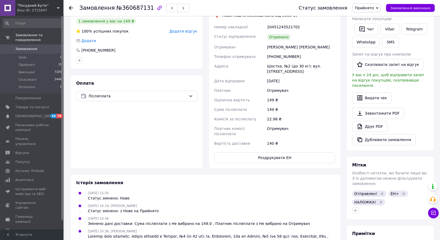
scroll to position [106, 0]
click at [354, 208] on icon "button" at bounding box center [355, 210] width 4 height 4
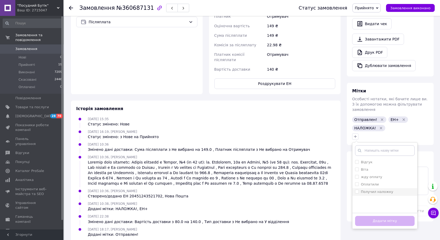
scroll to position [182, 0]
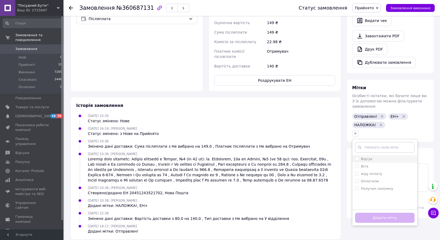
click at [356, 157] on input "Відгук" at bounding box center [356, 158] width 3 height 3
checkbox input "true"
click at [355, 186] on input "Получил наложку" at bounding box center [356, 187] width 3 height 3
checkbox input "true"
click at [380, 213] on button "Додати мітку" at bounding box center [384, 218] width 59 height 10
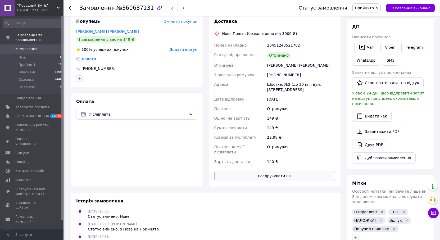
scroll to position [77, 0]
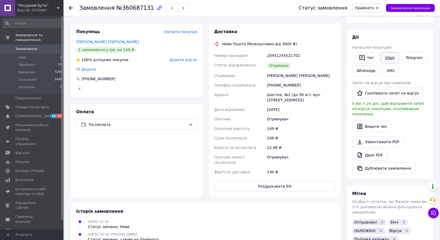
click at [388, 58] on link "Viber" at bounding box center [389, 57] width 19 height 11
click at [430, 146] on div "[PERSON_NAME] покупцеві   Чат Viber Telegram WhatsApp SMS Запит на відгук про к…" at bounding box center [390, 104] width 87 height 150
click at [397, 92] on button "Скопіювати запит на відгук" at bounding box center [387, 92] width 71 height 11
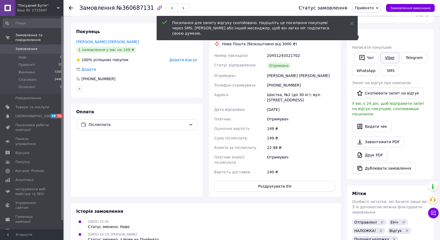
click at [390, 58] on link "Viber" at bounding box center [389, 57] width 19 height 11
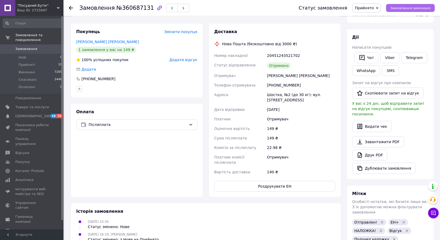
click at [419, 7] on span "Замовлення виконано" at bounding box center [410, 8] width 40 height 4
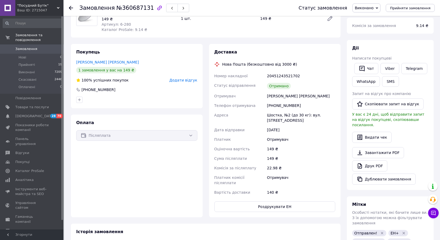
scroll to position [0, 0]
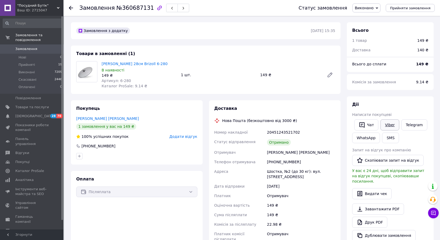
click at [390, 121] on link "Viber" at bounding box center [389, 124] width 19 height 11
